Goal: Register for event/course

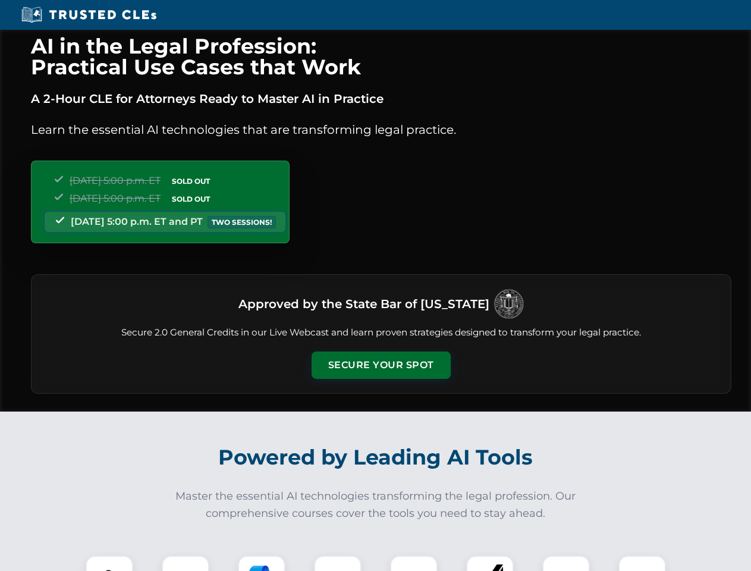
click at [380, 365] on button "Secure Your Spot" at bounding box center [380, 364] width 139 height 27
click at [109, 563] on img at bounding box center [109, 579] width 34 height 34
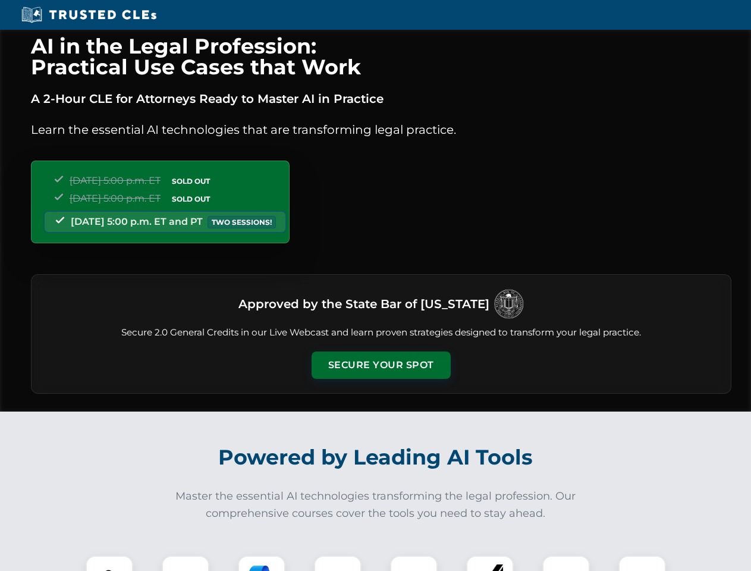
scroll to position [1167, 0]
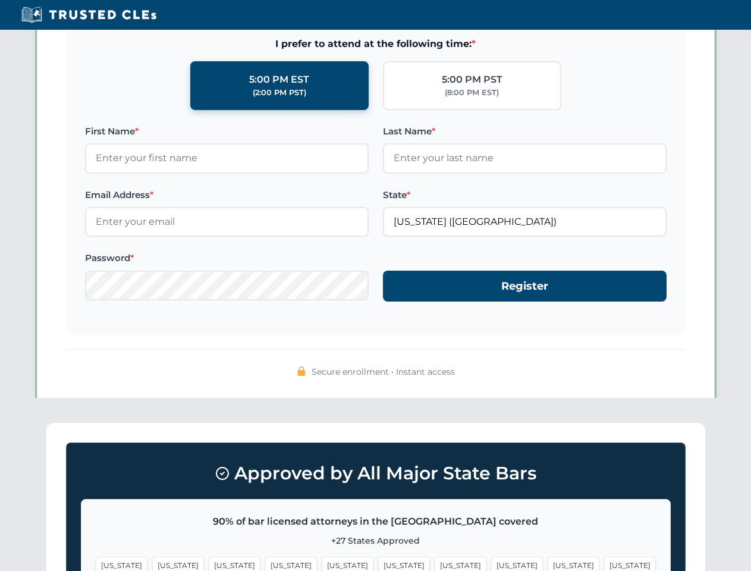
click at [434, 563] on span "[US_STATE]" at bounding box center [460, 564] width 52 height 17
click at [547, 563] on span "[US_STATE]" at bounding box center [573, 564] width 52 height 17
